Goal: Task Accomplishment & Management: Use online tool/utility

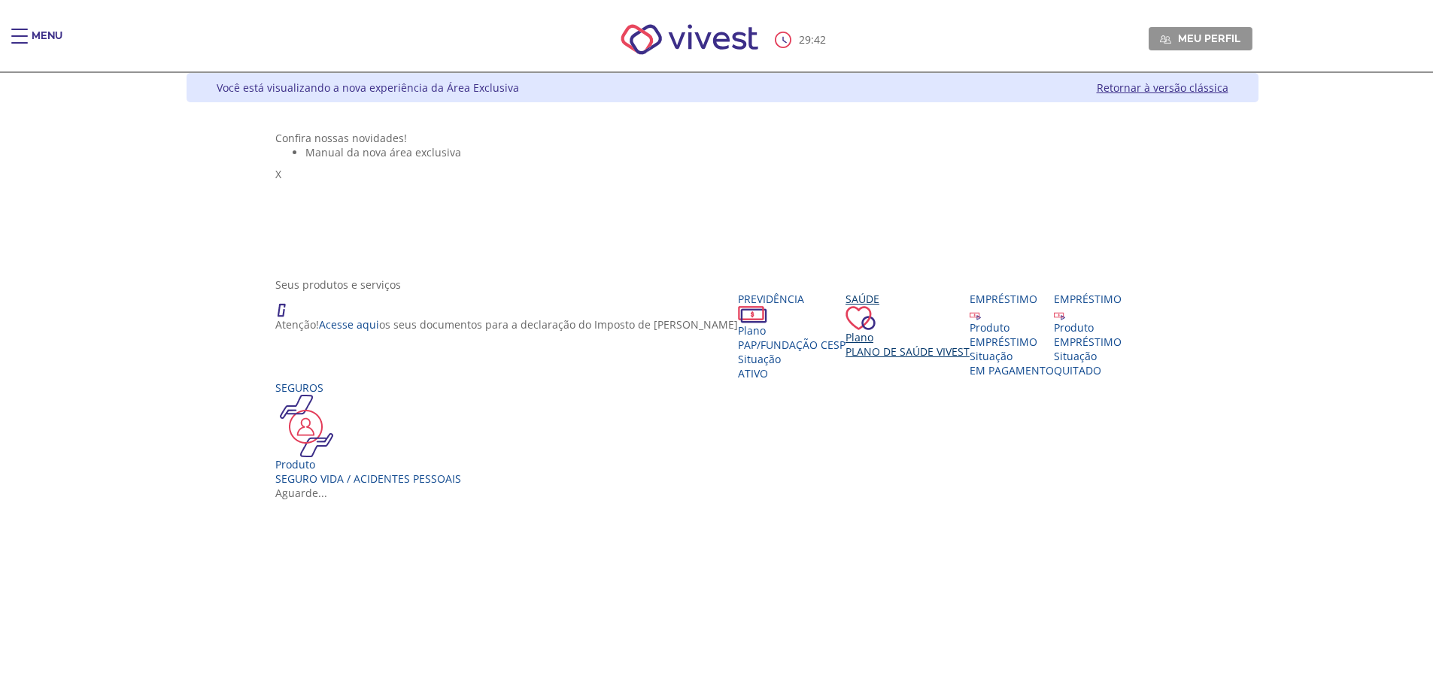
click at [845, 359] on div "Saúde Plano Plano de Saúde VIVEST" at bounding box center [907, 325] width 124 height 67
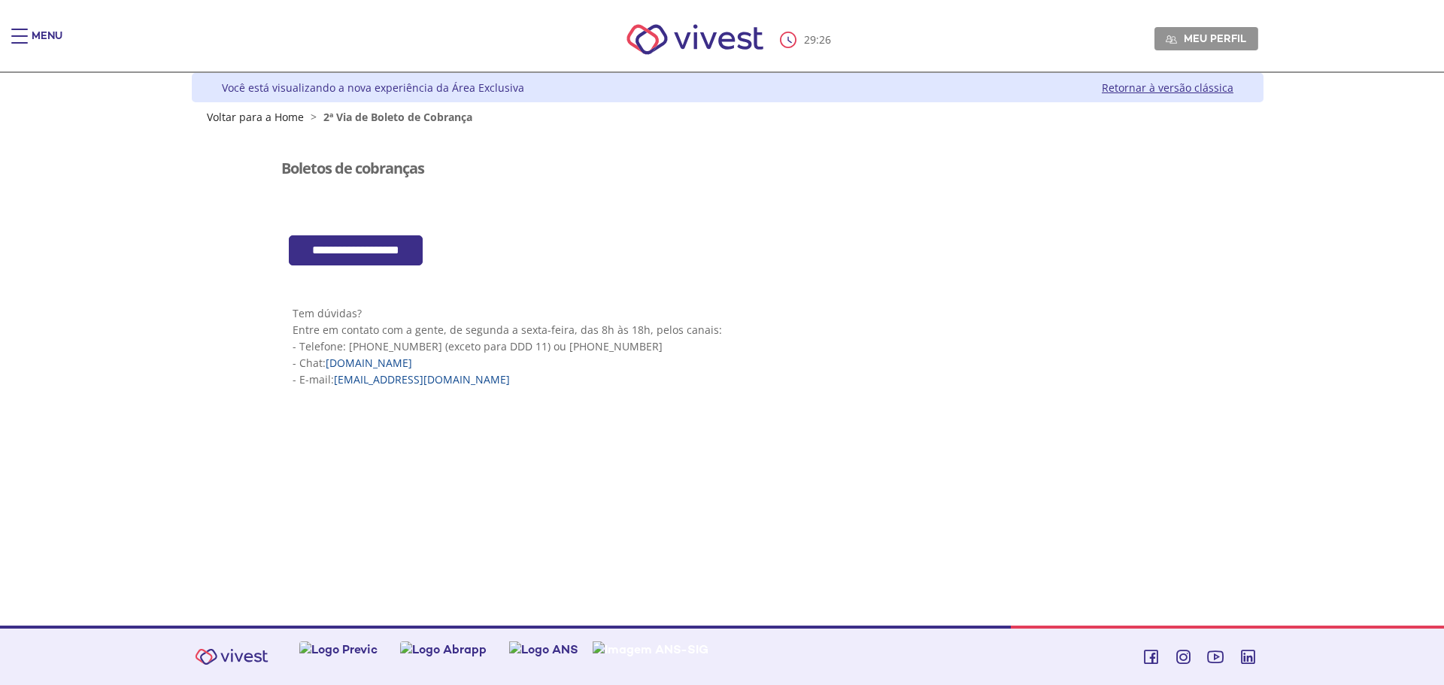
click at [385, 251] on input "**********" at bounding box center [356, 250] width 134 height 31
click at [18, 35] on span "Main header" at bounding box center [19, 36] width 17 height 2
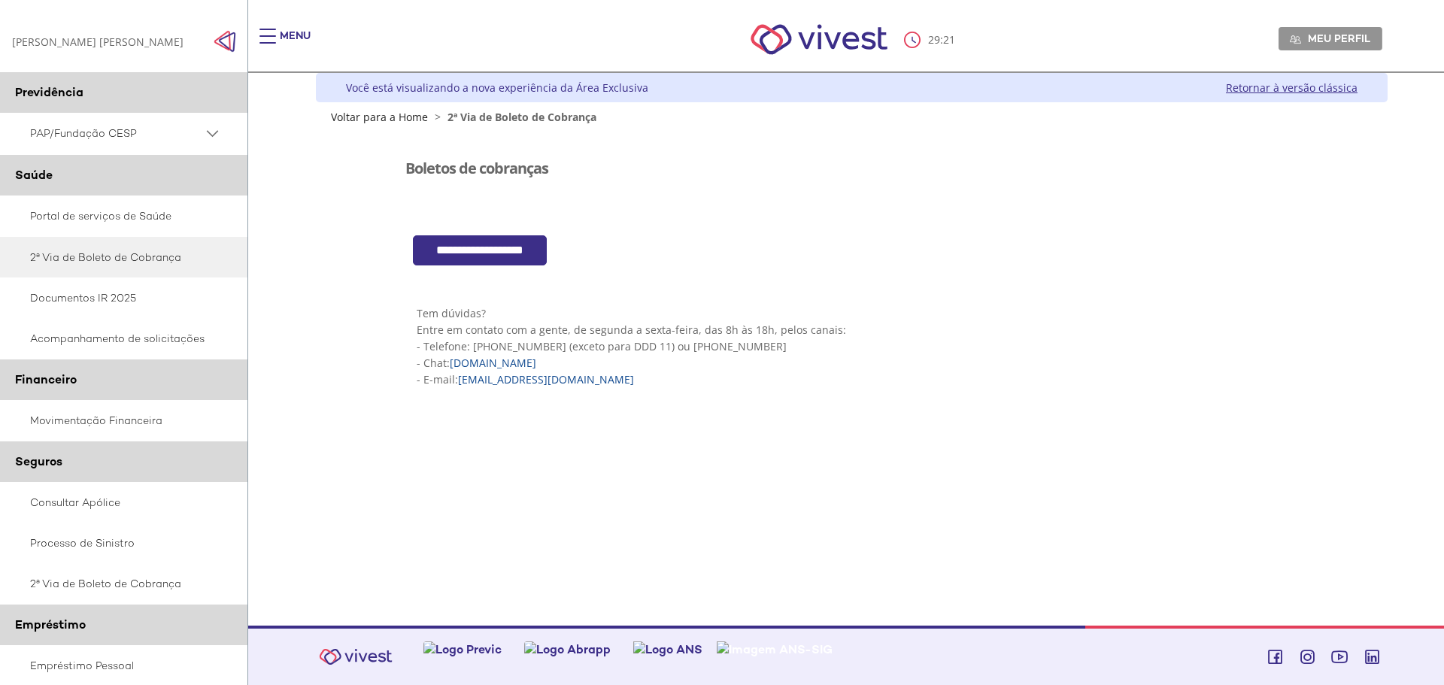
scroll to position [150, 0]
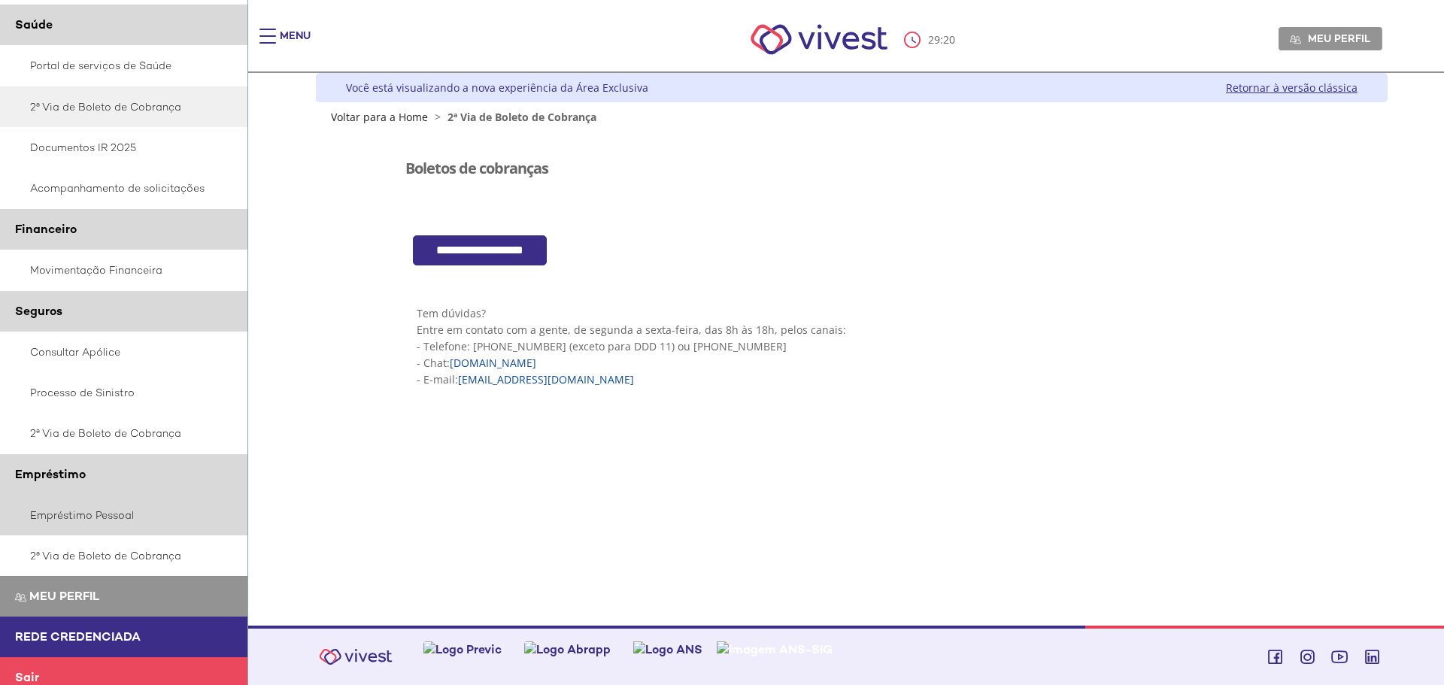
click at [74, 522] on link "Empréstimo Pessoal" at bounding box center [124, 515] width 248 height 41
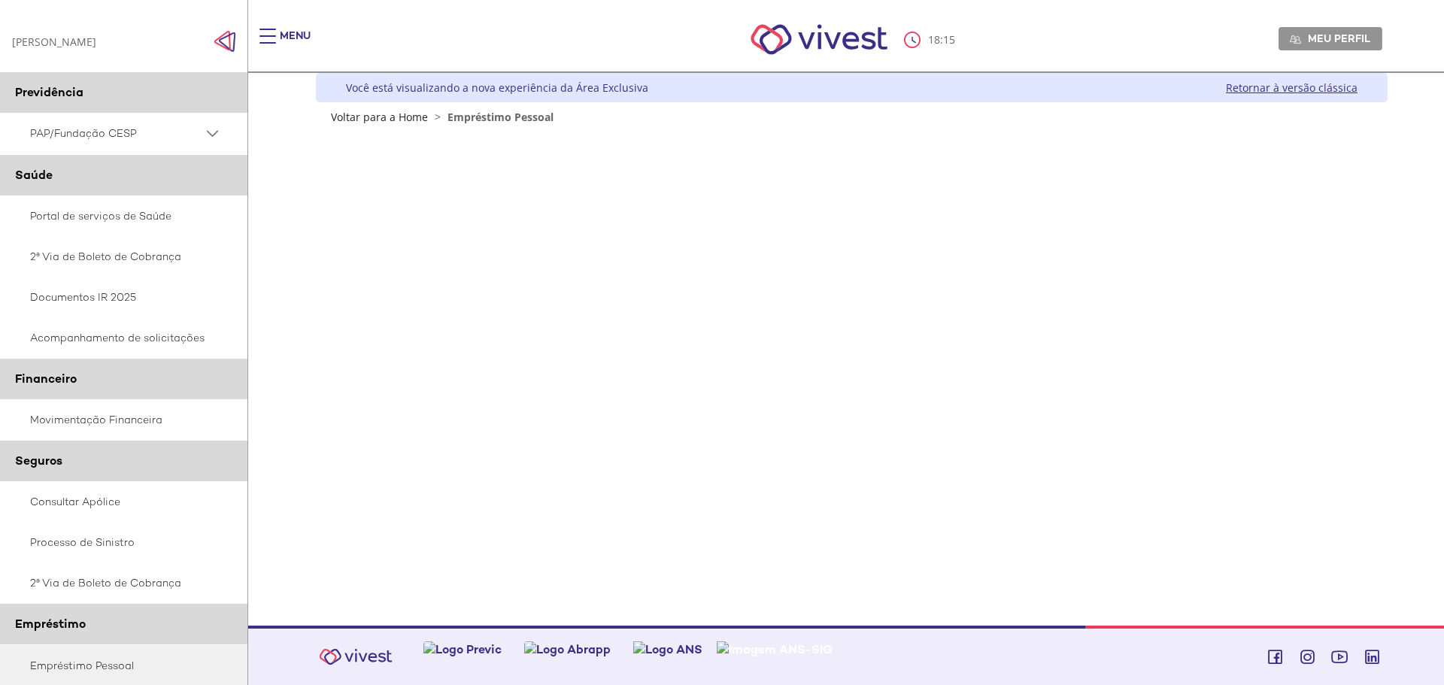
click at [612, 586] on div "Z6_L19A13G0LGPF00Q7UV9Q807RK1 Você está visualizando a nova experiência da Área…" at bounding box center [846, 349] width 1083 height 553
